Goal: Task Accomplishment & Management: Manage account settings

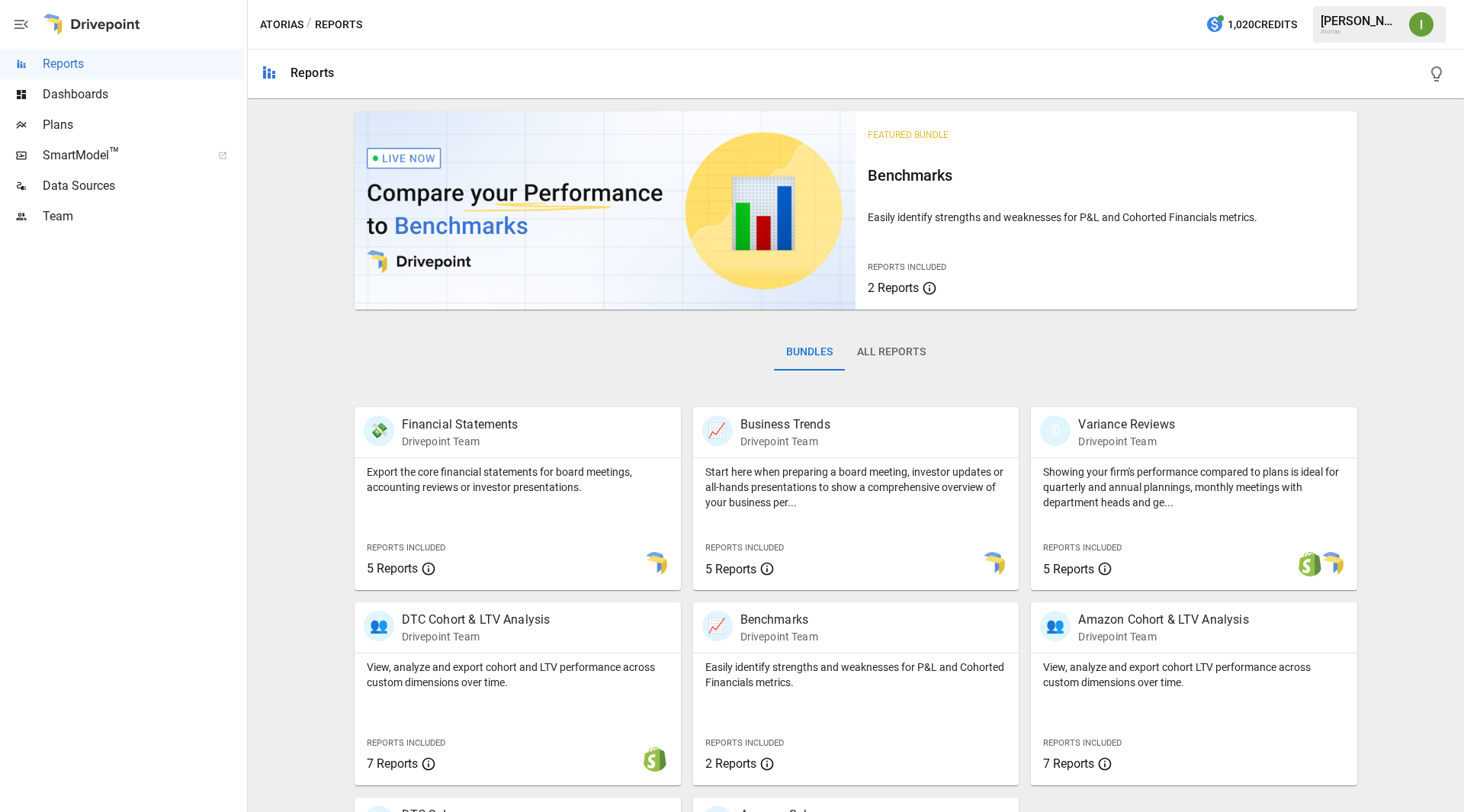
click at [52, 124] on span "Plans" at bounding box center [143, 125] width 201 height 18
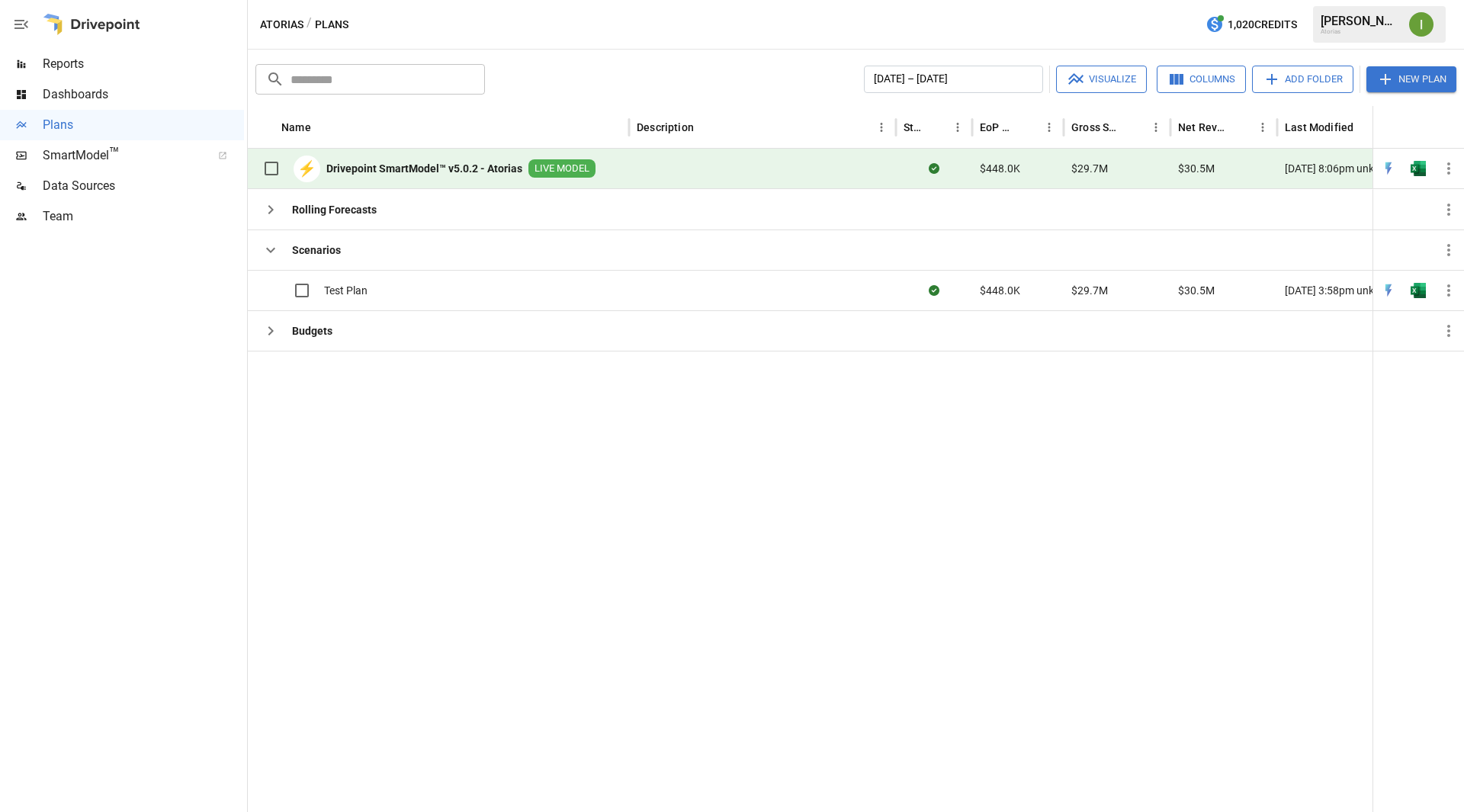
click at [1419, 28] on img "Ivonne Vazquez" at bounding box center [1421, 24] width 24 height 24
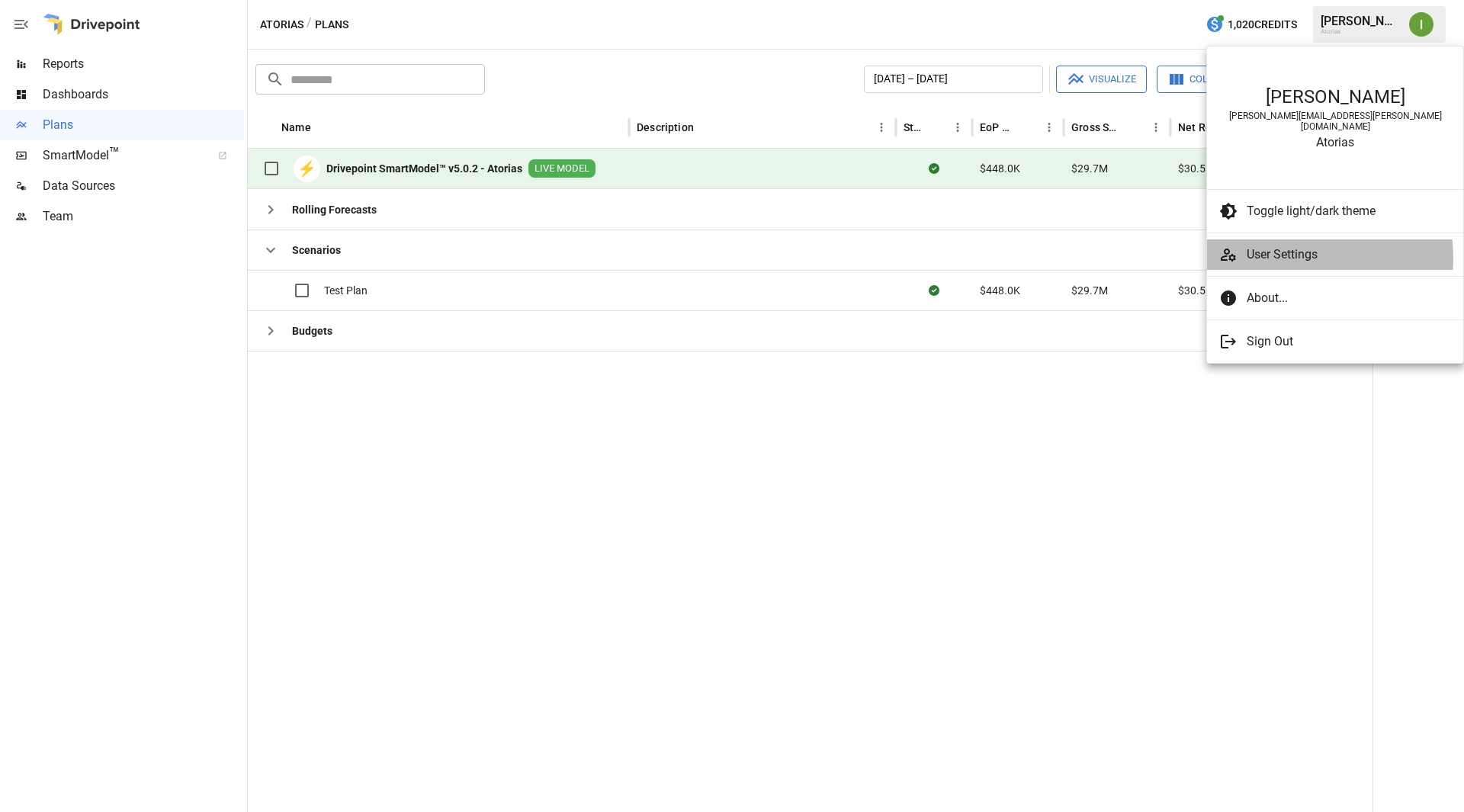
click at [1294, 248] on span "User Settings" at bounding box center [1349, 254] width 204 height 18
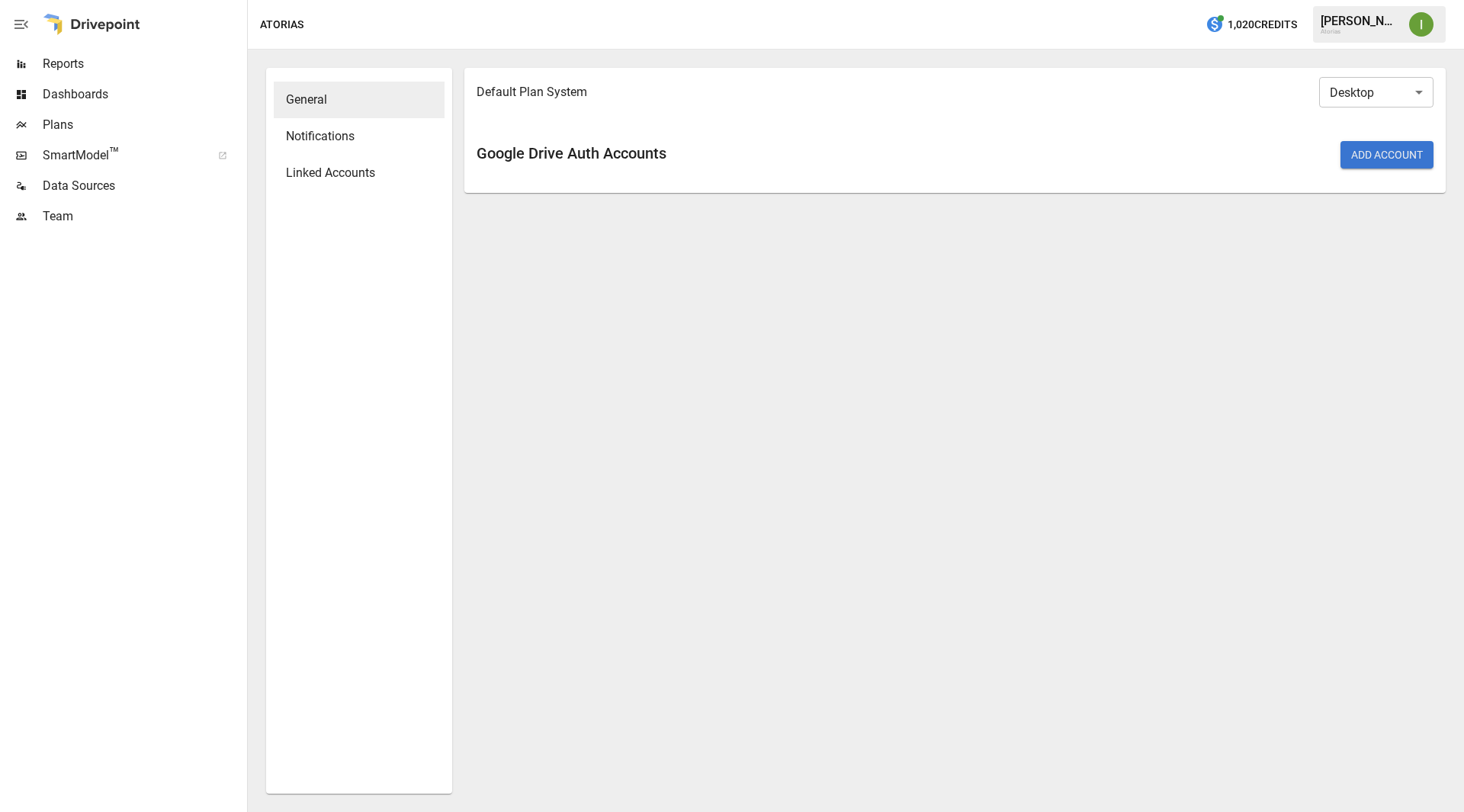
click at [330, 181] on span "Linked Accounts" at bounding box center [360, 173] width 147 height 18
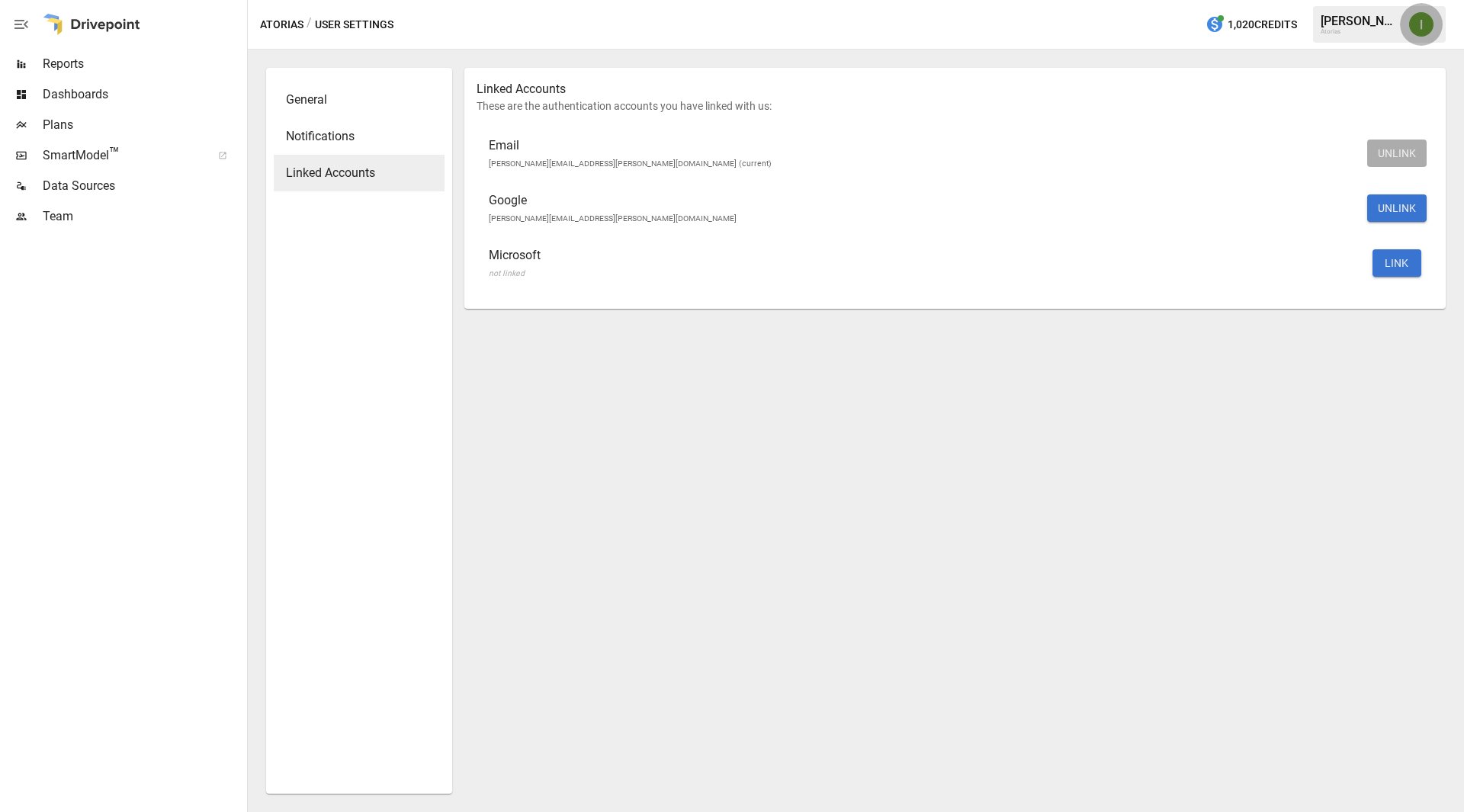
click at [1417, 38] on button "button" at bounding box center [1421, 24] width 43 height 43
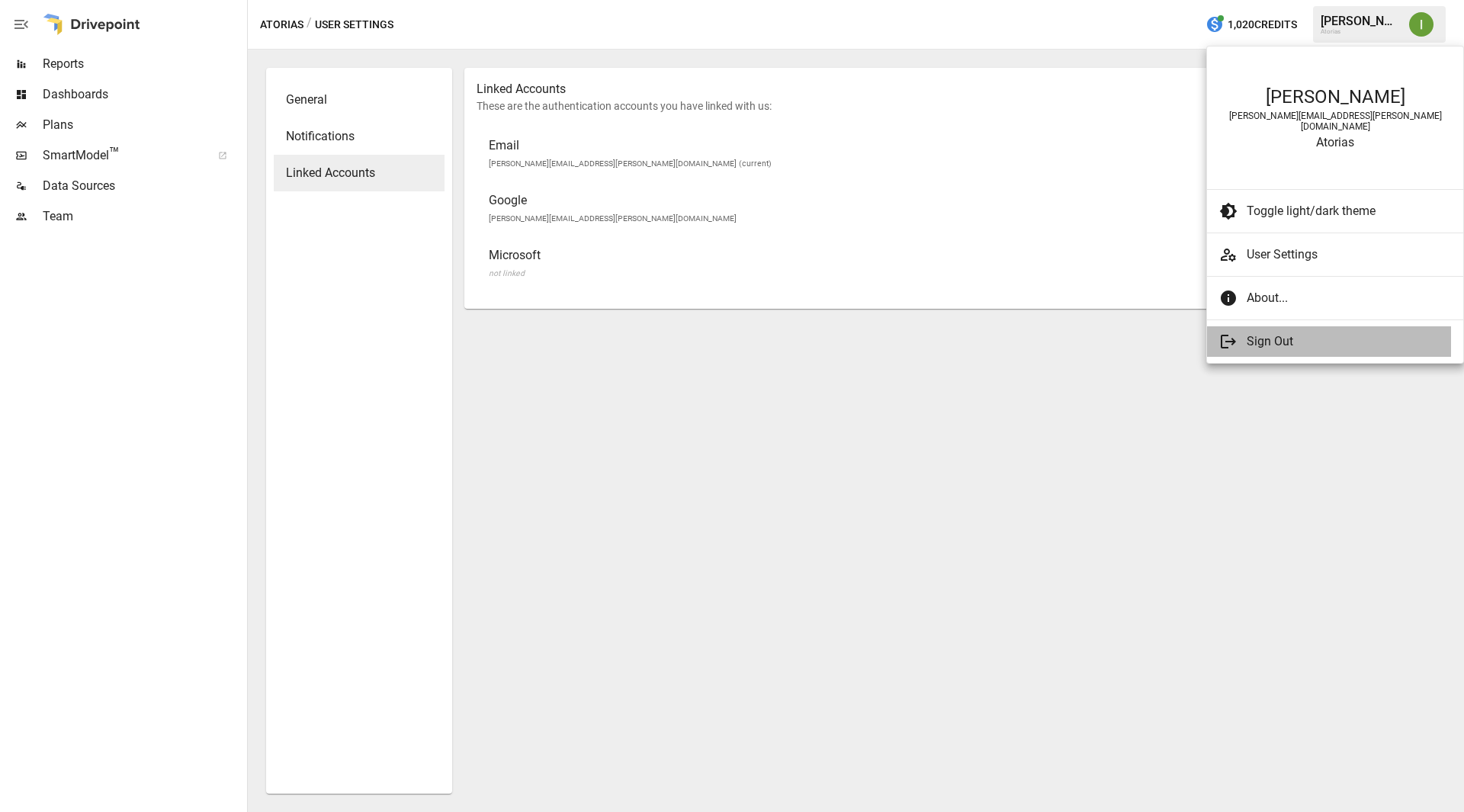
click at [1275, 335] on span "Sign Out" at bounding box center [1343, 341] width 192 height 18
